Goal: Check status: Check status

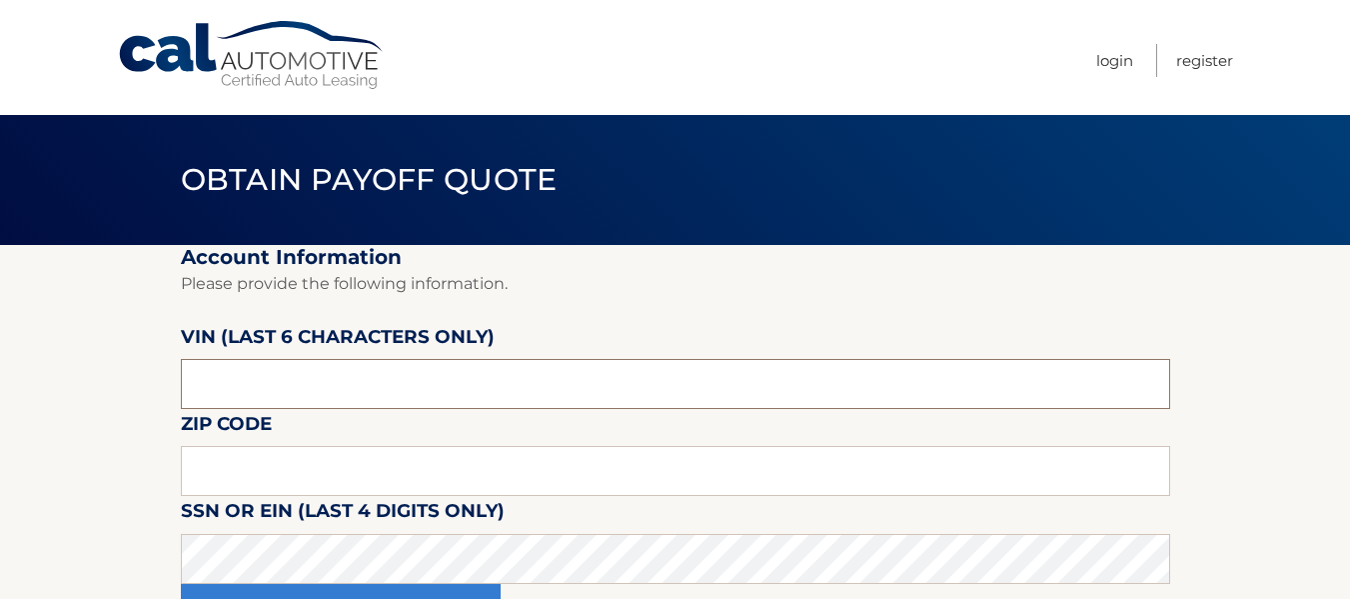
click at [455, 373] on input "text" at bounding box center [675, 384] width 989 height 50
click at [366, 488] on input "text" at bounding box center [675, 471] width 989 height 50
type input "11040"
click at [763, 394] on input "text" at bounding box center [675, 384] width 989 height 50
type input "716500"
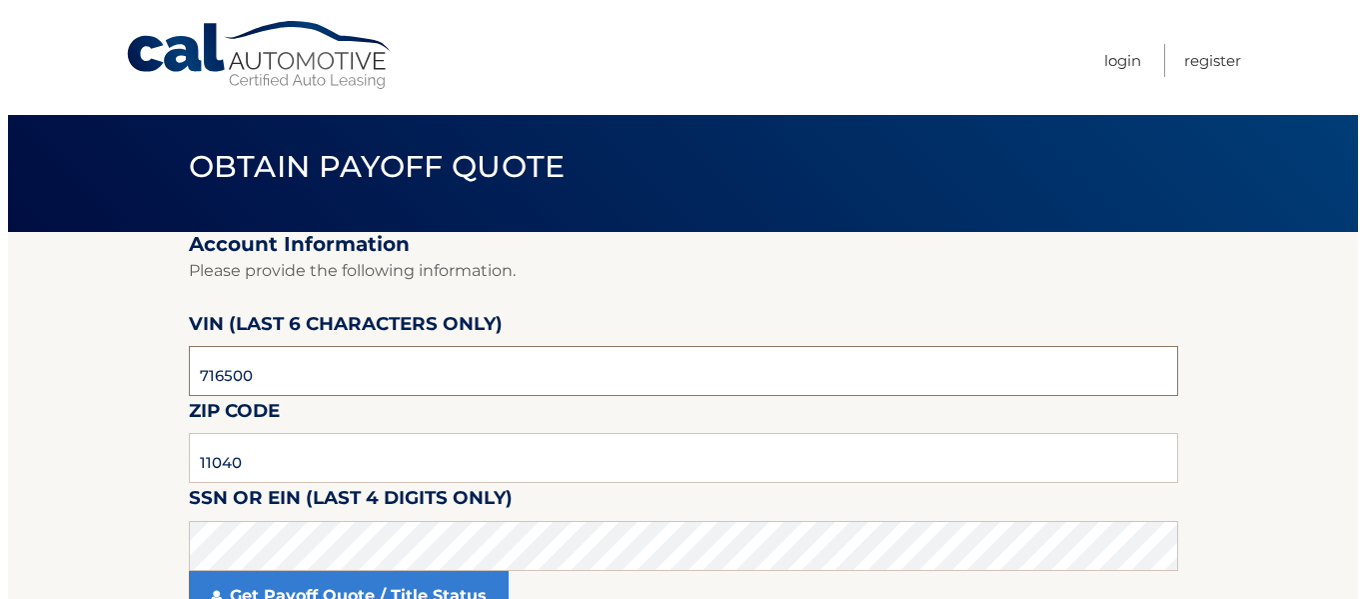
scroll to position [200, 0]
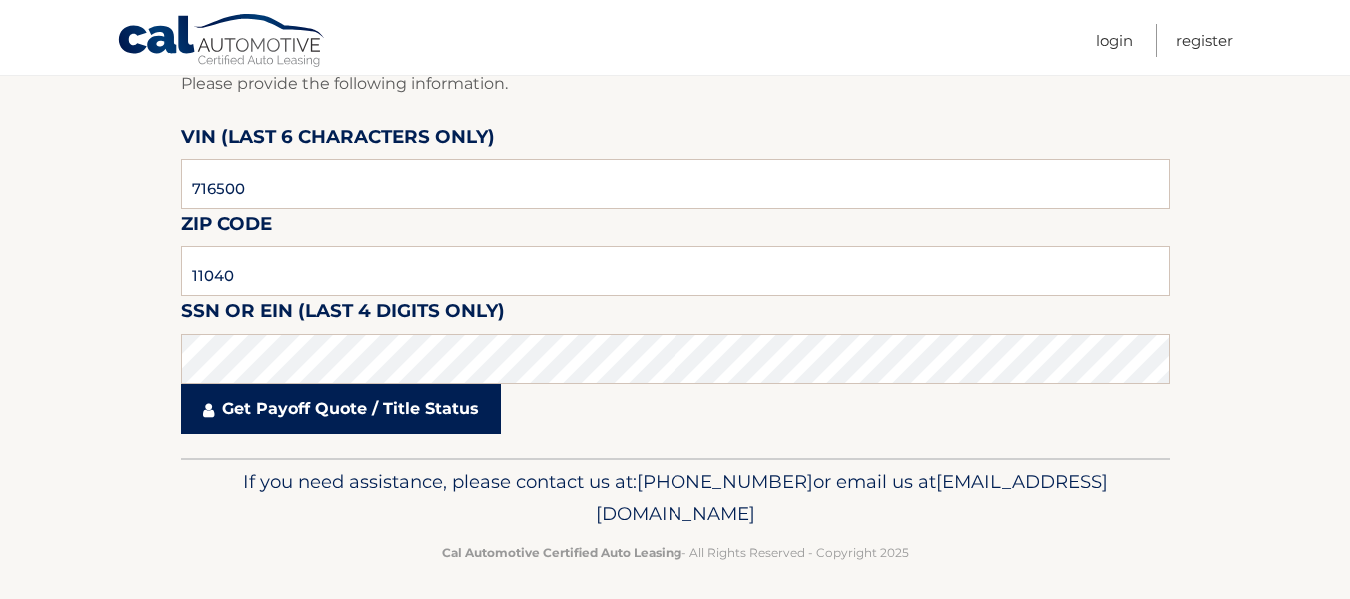
click at [365, 427] on link "Get Payoff Quote / Title Status" at bounding box center [341, 409] width 320 height 50
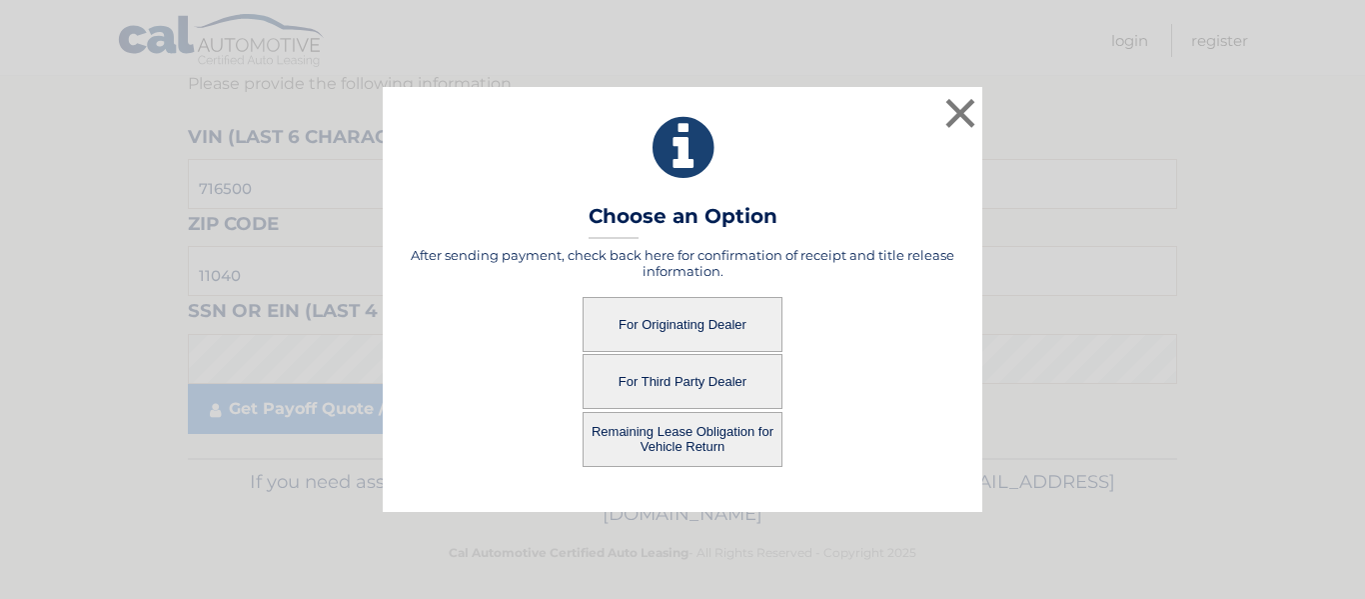
click at [728, 320] on button "For Originating Dealer" at bounding box center [683, 324] width 200 height 55
click at [662, 309] on button "For Originating Dealer" at bounding box center [683, 324] width 200 height 55
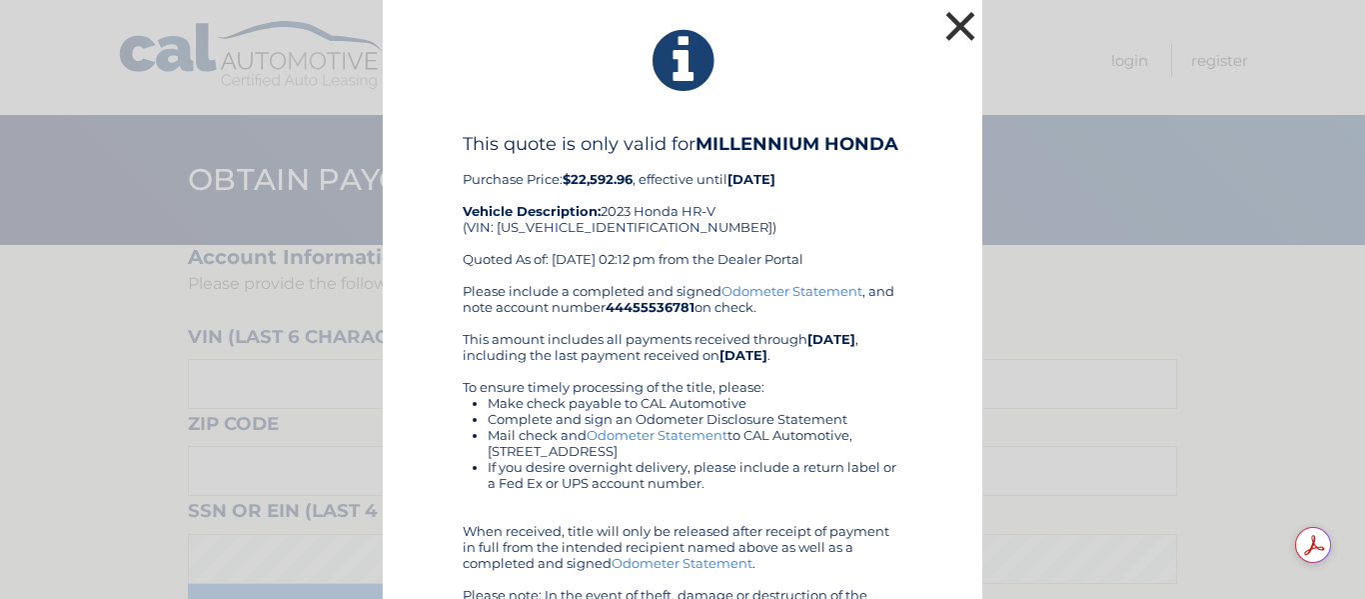
click at [941, 30] on button "×" at bounding box center [961, 26] width 40 height 40
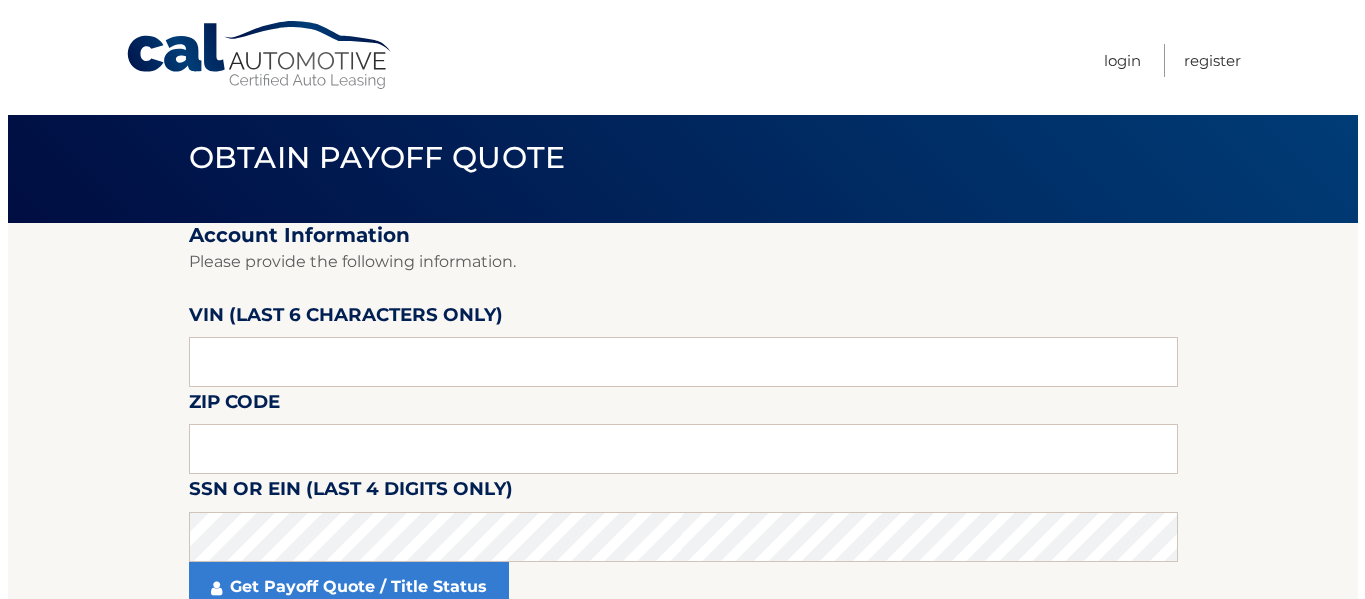
scroll to position [100, 0]
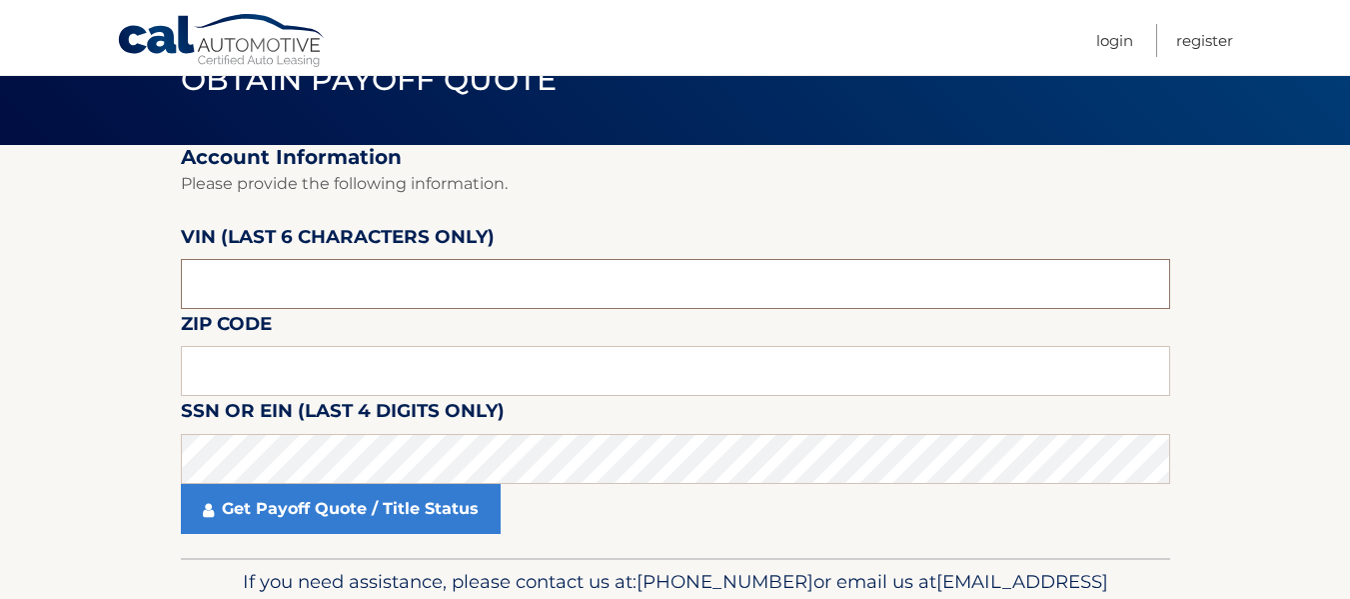
click at [350, 276] on input "text" at bounding box center [675, 284] width 989 height 50
click at [277, 293] on input "text" at bounding box center [675, 284] width 989 height 50
click at [396, 287] on input "text" at bounding box center [675, 284] width 989 height 50
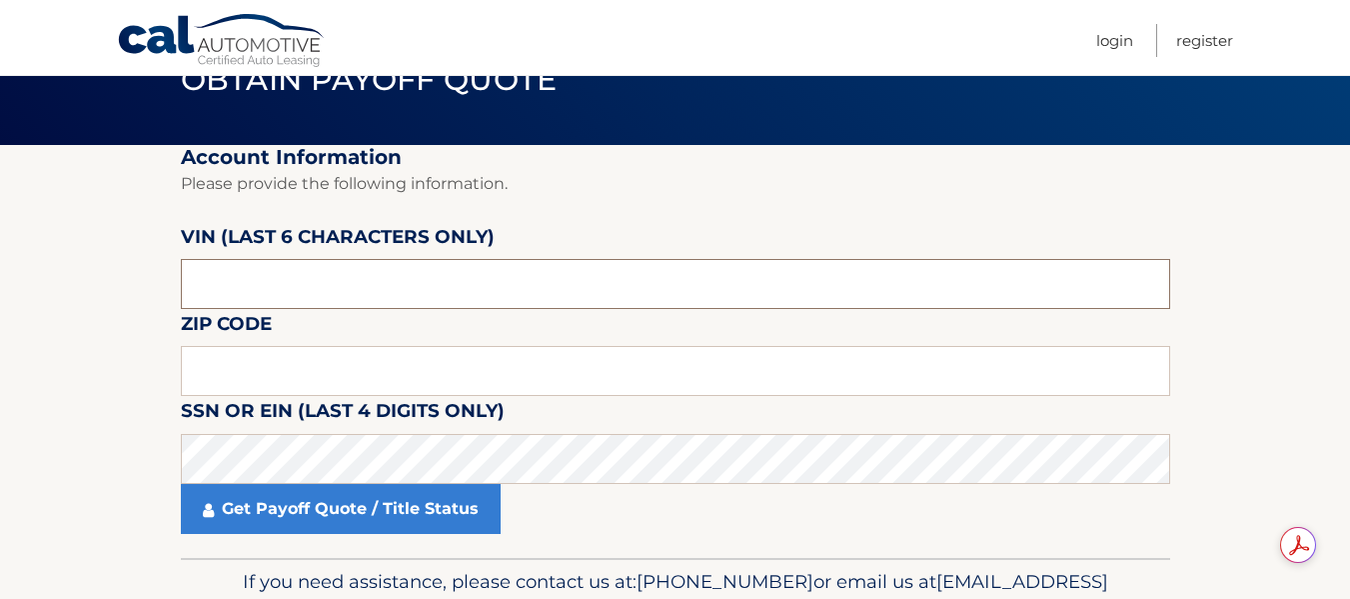
click at [396, 287] on input "text" at bounding box center [675, 284] width 989 height 50
type input "716500"
click at [496, 376] on input "text" at bounding box center [675, 371] width 989 height 50
type input "11040"
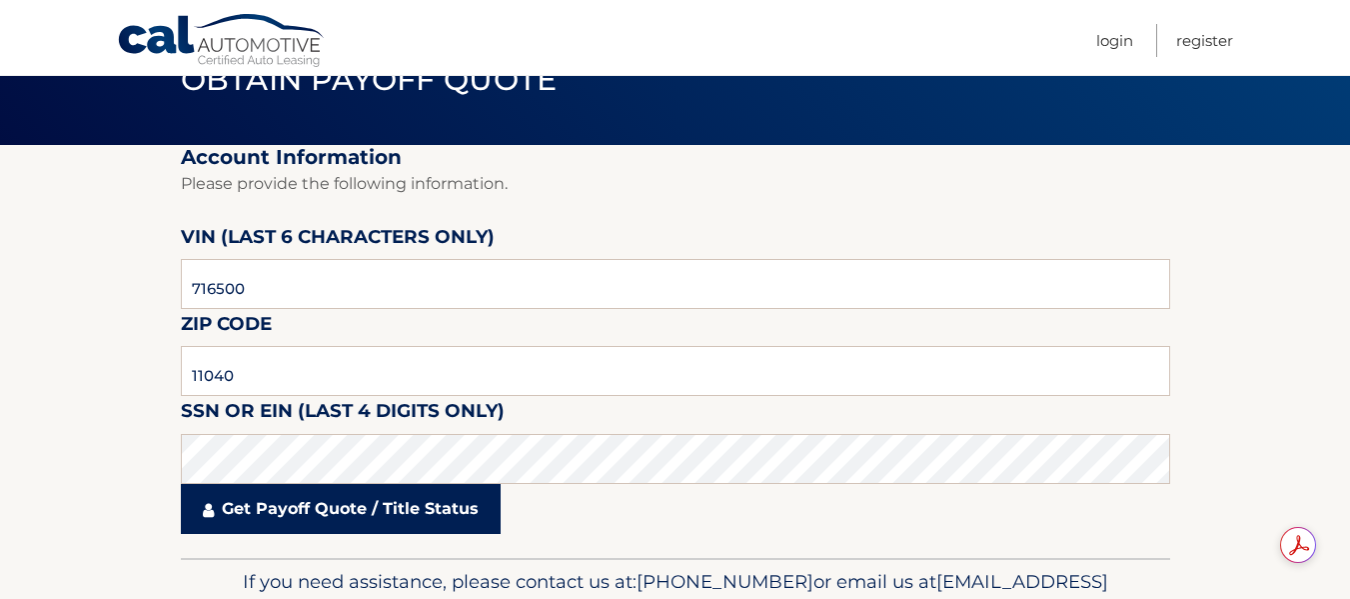
click at [394, 522] on link "Get Payoff Quote / Title Status" at bounding box center [341, 509] width 320 height 50
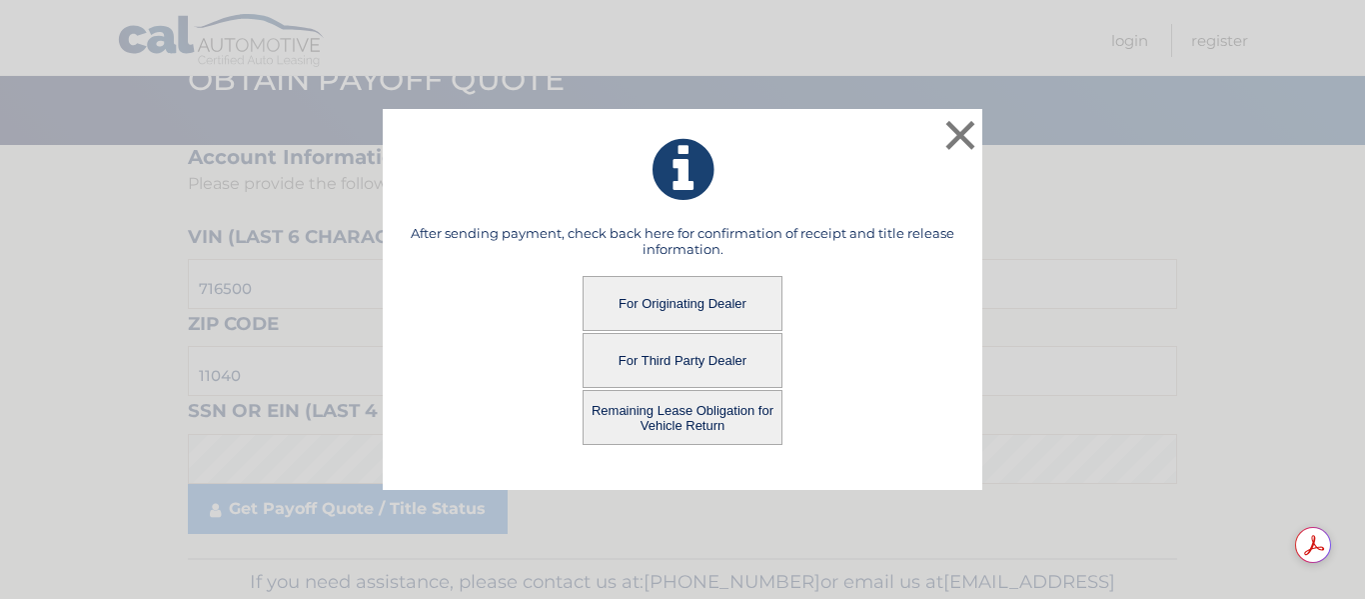
click at [651, 308] on button "For Originating Dealer" at bounding box center [683, 303] width 200 height 55
drag, startPoint x: 657, startPoint y: 325, endPoint x: 597, endPoint y: 256, distance: 91.4
click at [597, 256] on h5 "After sending payment, check back here for confirmation of receipt and title re…" at bounding box center [683, 241] width 550 height 32
click at [667, 312] on button "For Originating Dealer" at bounding box center [683, 303] width 200 height 55
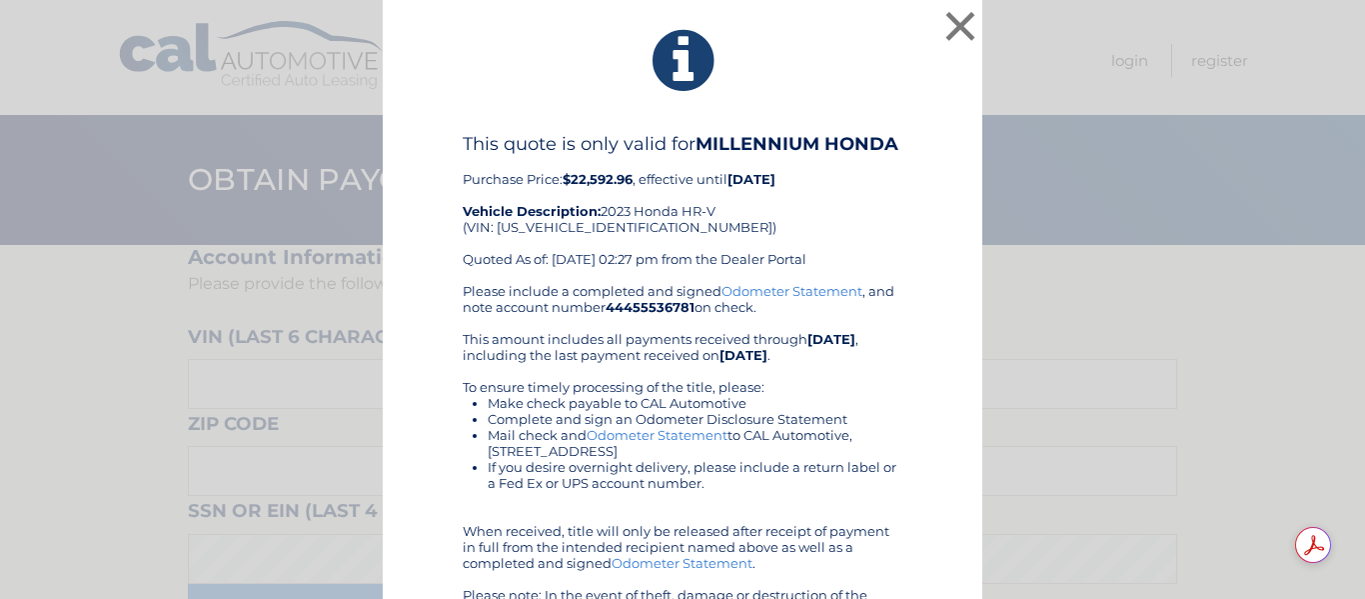
click at [212, 330] on div "× This quote is only valid for MILLENNIUM HONDA Purchase Price: $22,592.96 , ef…" at bounding box center [682, 338] width 1349 height 676
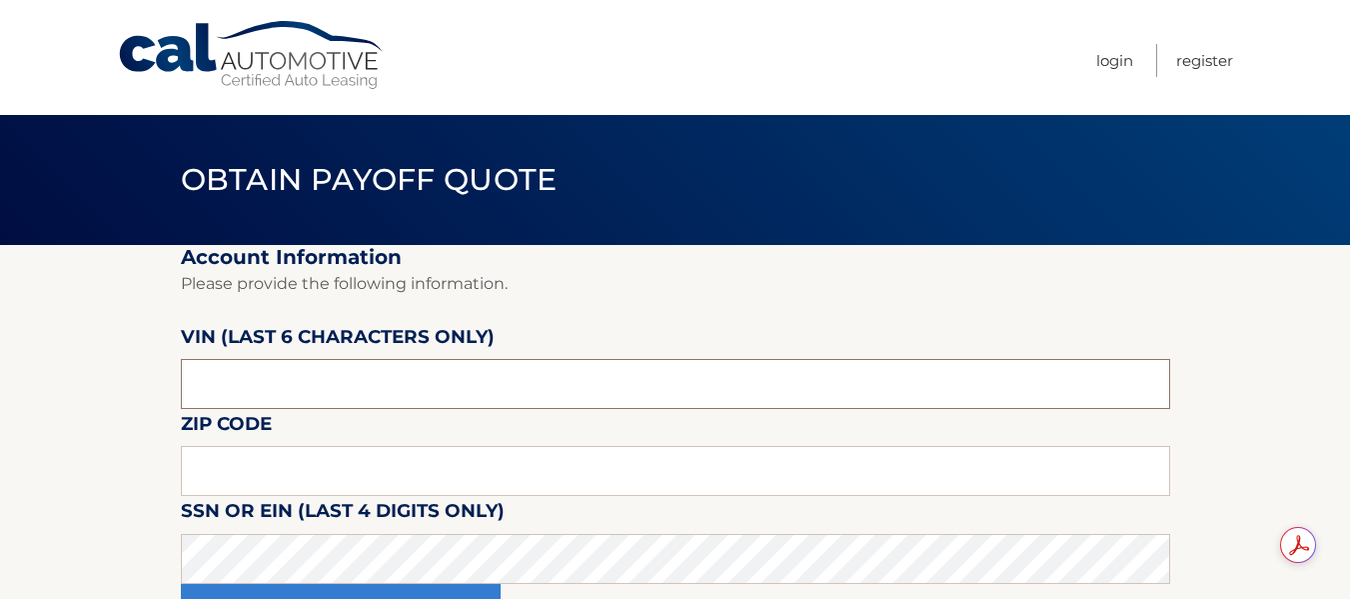
click at [290, 363] on input "text" at bounding box center [675, 384] width 989 height 50
click at [293, 392] on input "text" at bounding box center [675, 384] width 989 height 50
type input "716500"
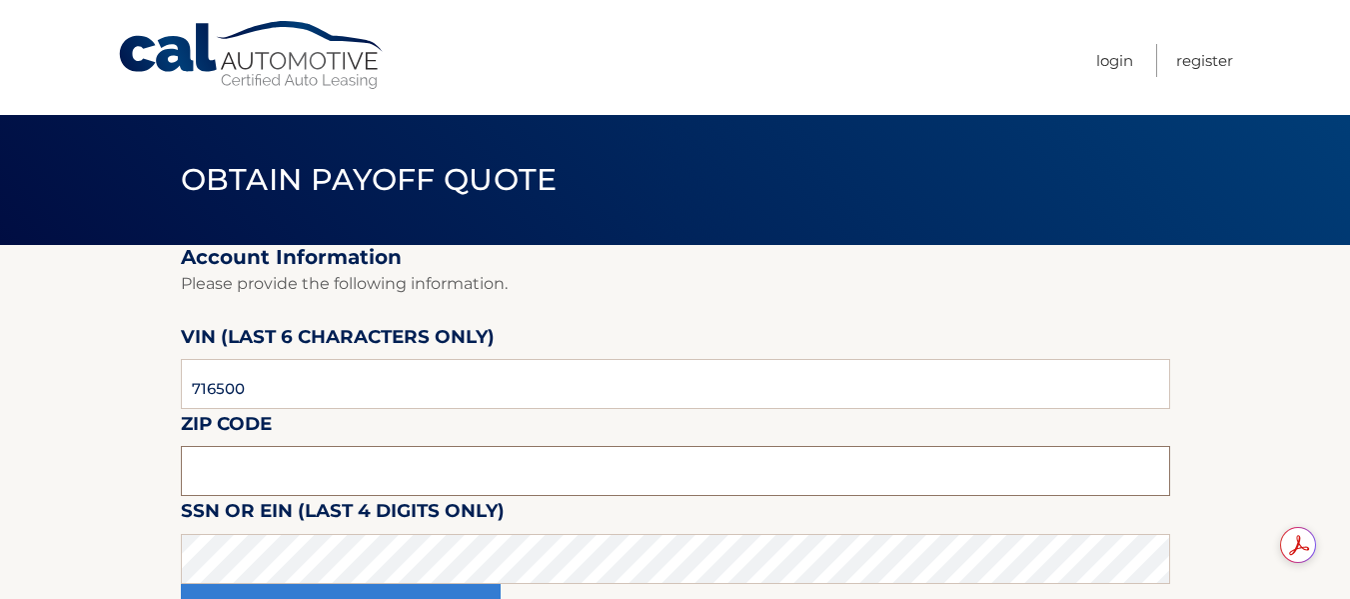
click at [292, 464] on input "text" at bounding box center [675, 471] width 989 height 50
type input "11040"
click at [27, 389] on section "Account Information Please provide the following information. VIN (last 6 chara…" at bounding box center [675, 451] width 1350 height 413
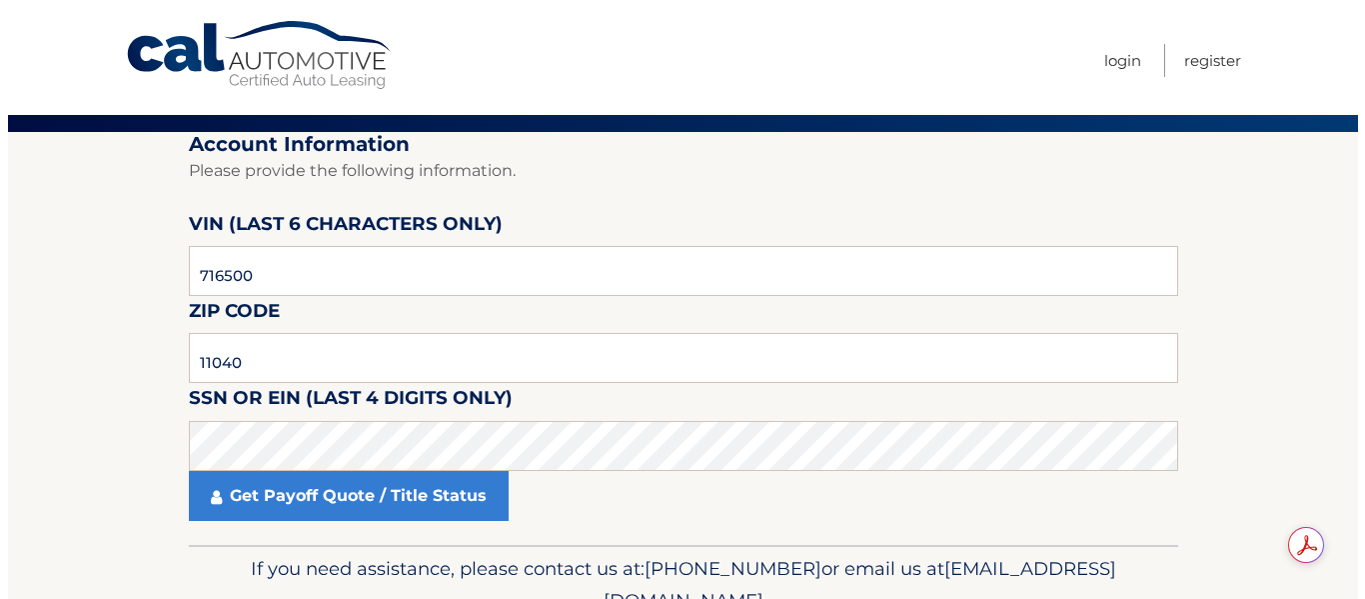
scroll to position [211, 0]
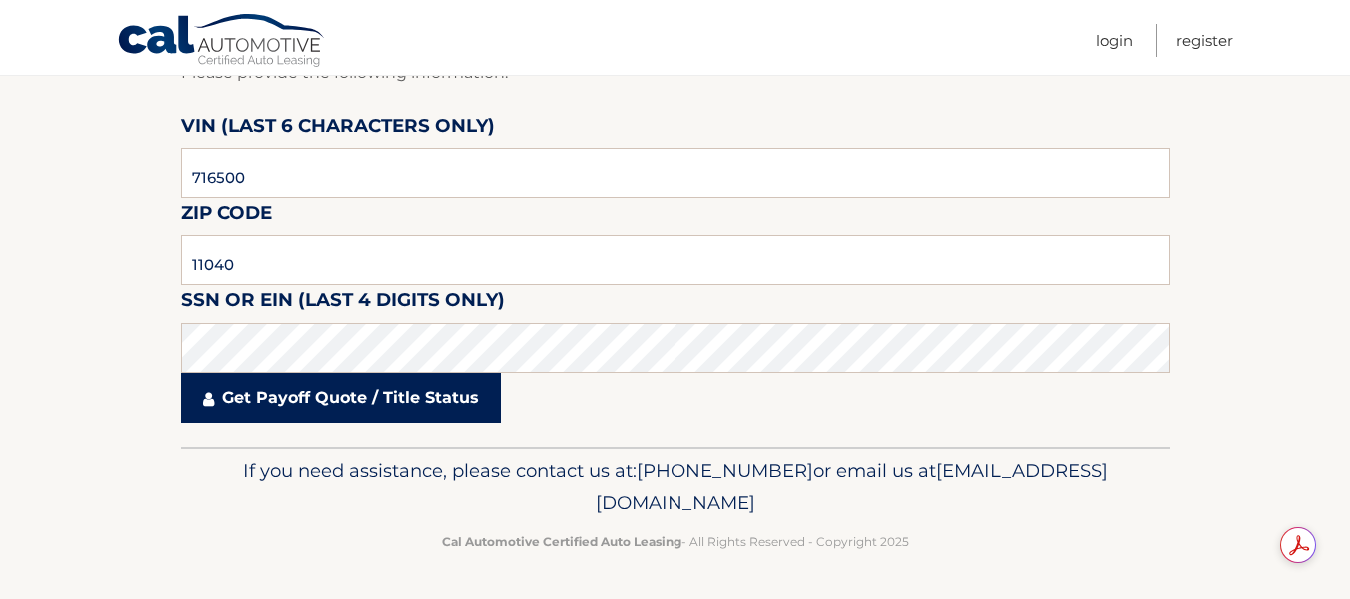
click at [265, 380] on link "Get Payoff Quote / Title Status" at bounding box center [341, 398] width 320 height 50
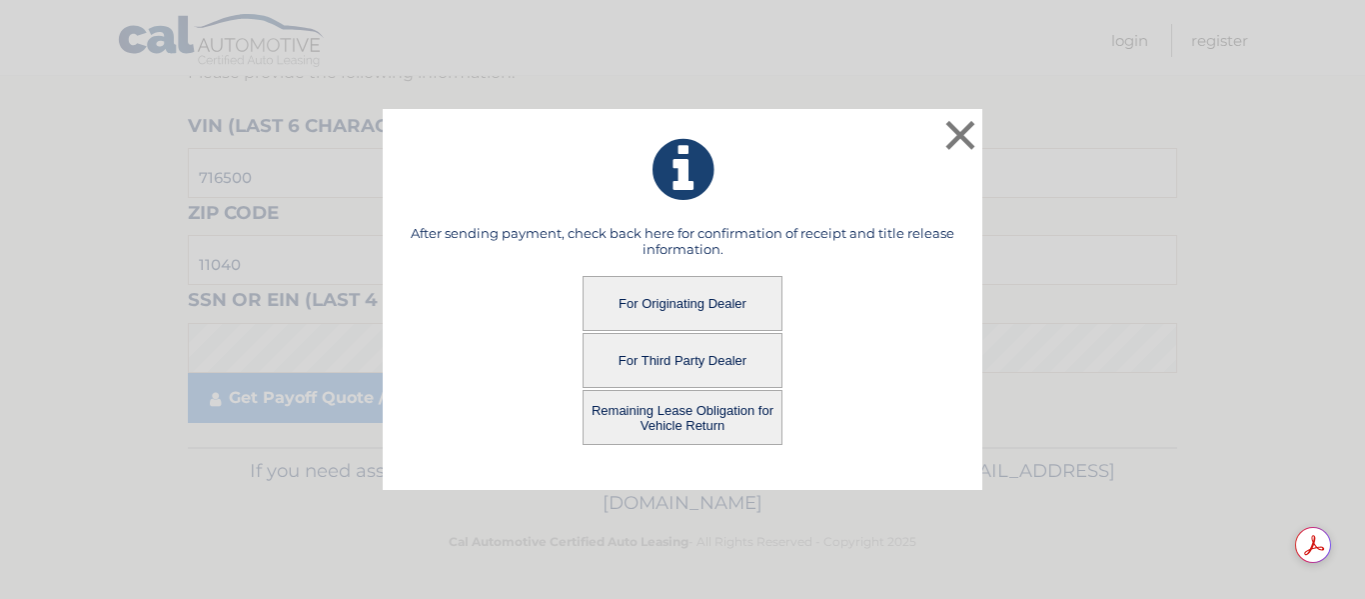
click at [764, 358] on button "For Third Party Dealer" at bounding box center [683, 360] width 200 height 55
click at [657, 361] on button "For Third Party Dealer" at bounding box center [683, 360] width 200 height 55
